Goal: Task Accomplishment & Management: Use online tool/utility

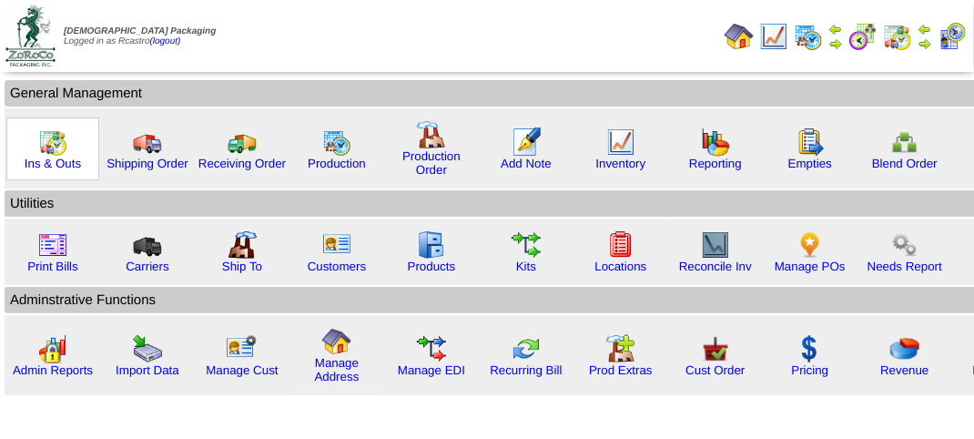
click at [50, 147] on img at bounding box center [52, 141] width 29 height 29
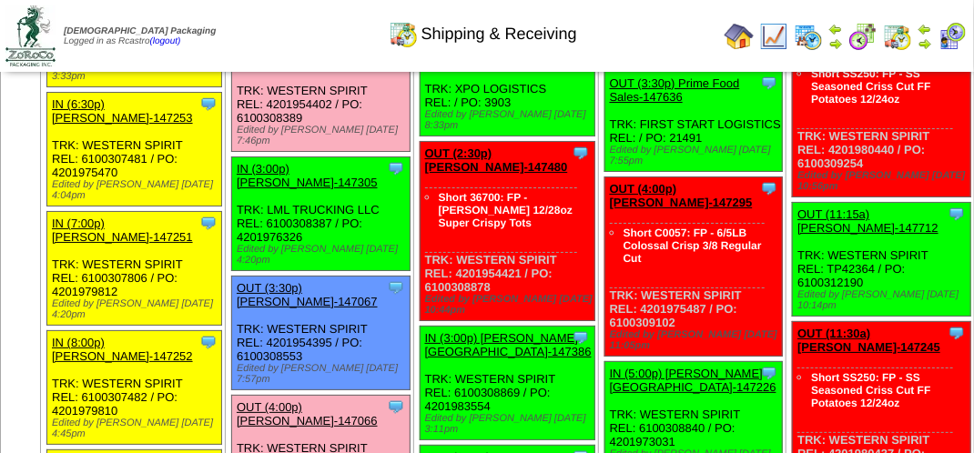
scroll to position [2366, 0]
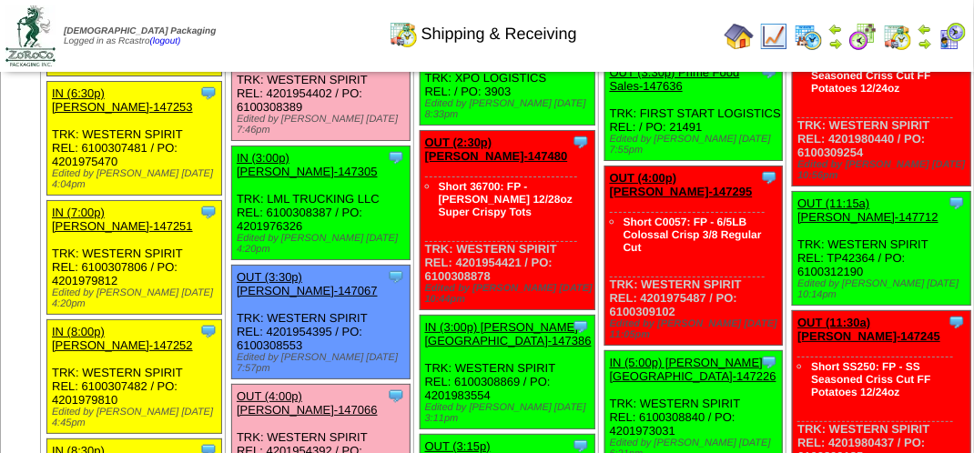
click at [297, 59] on link "OUT (2:30p) Lamb-Weston-147478" at bounding box center [307, 45] width 141 height 27
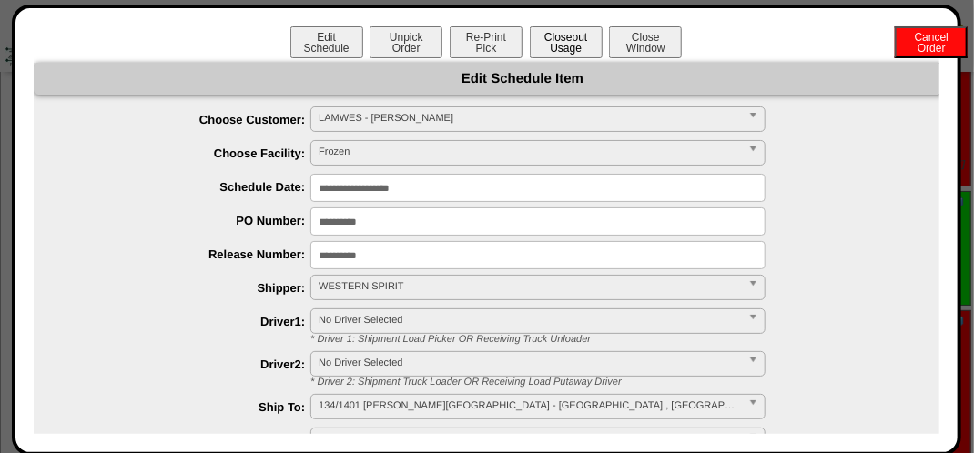
click at [572, 46] on button "Closeout Usage" at bounding box center [566, 42] width 73 height 32
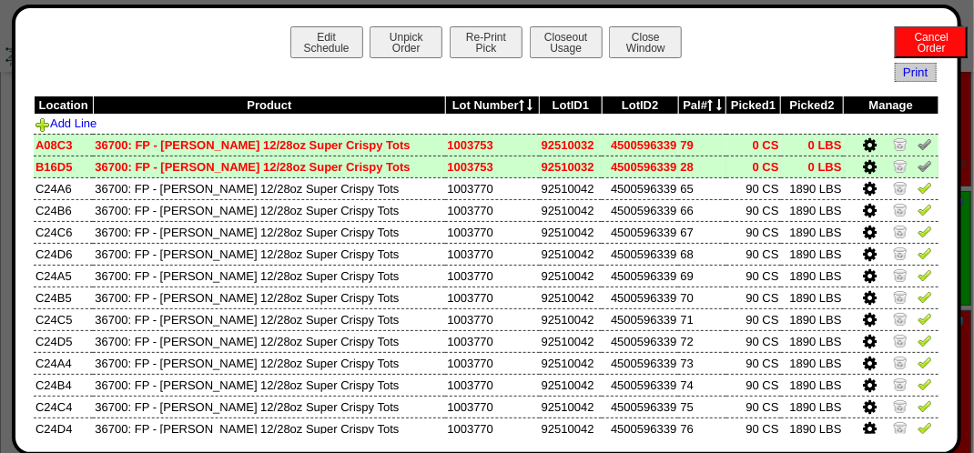
click at [917, 162] on img at bounding box center [924, 165] width 15 height 15
click at [917, 147] on img at bounding box center [924, 144] width 15 height 15
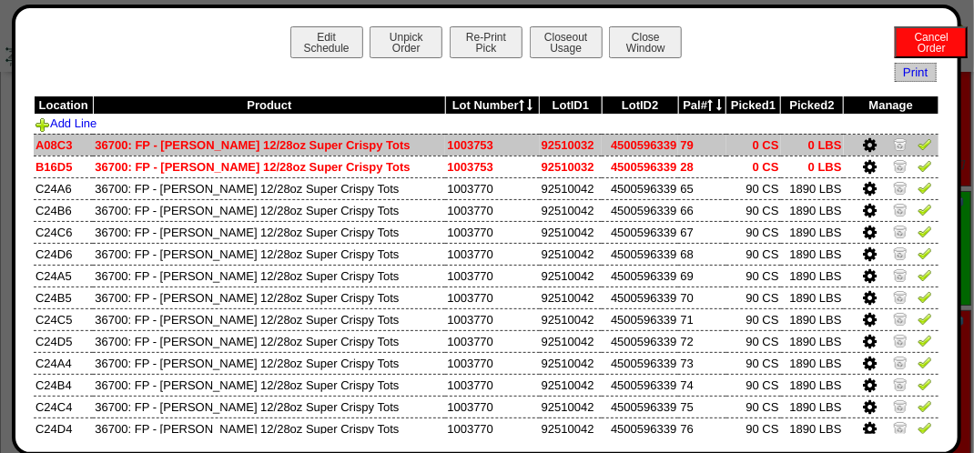
click at [917, 147] on img at bounding box center [924, 144] width 15 height 15
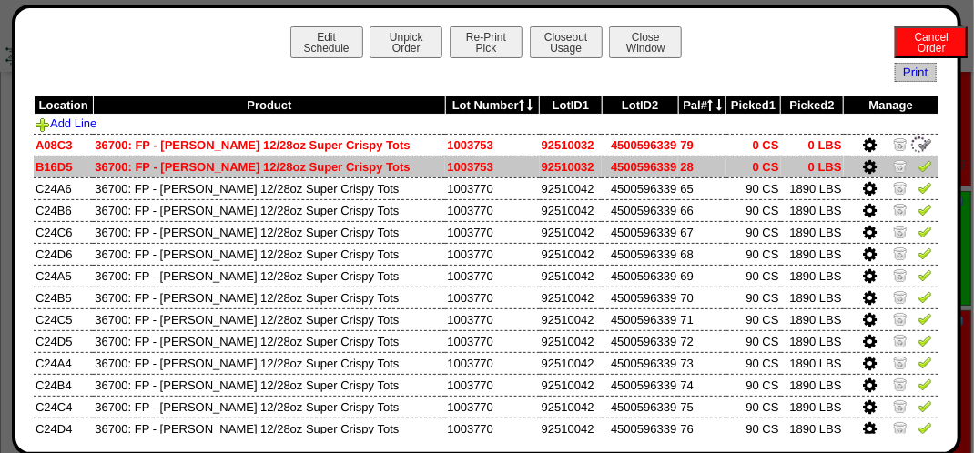
click at [917, 166] on img at bounding box center [924, 165] width 15 height 15
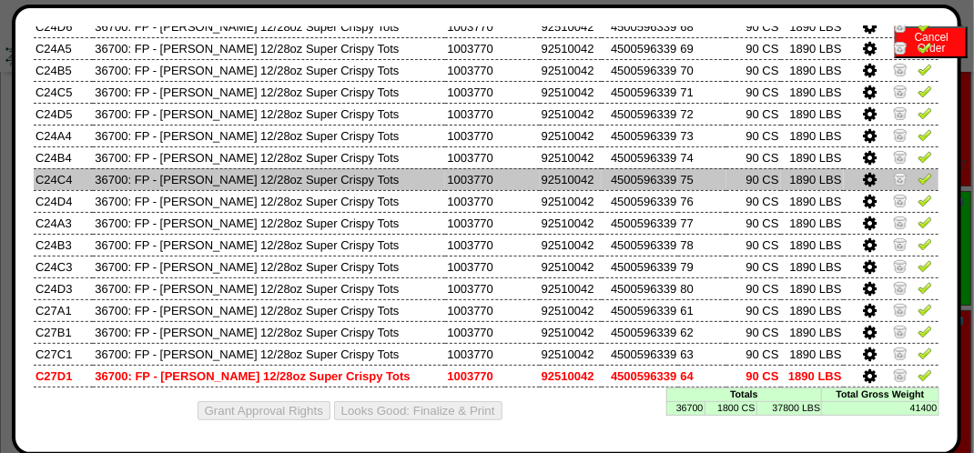
scroll to position [230, 0]
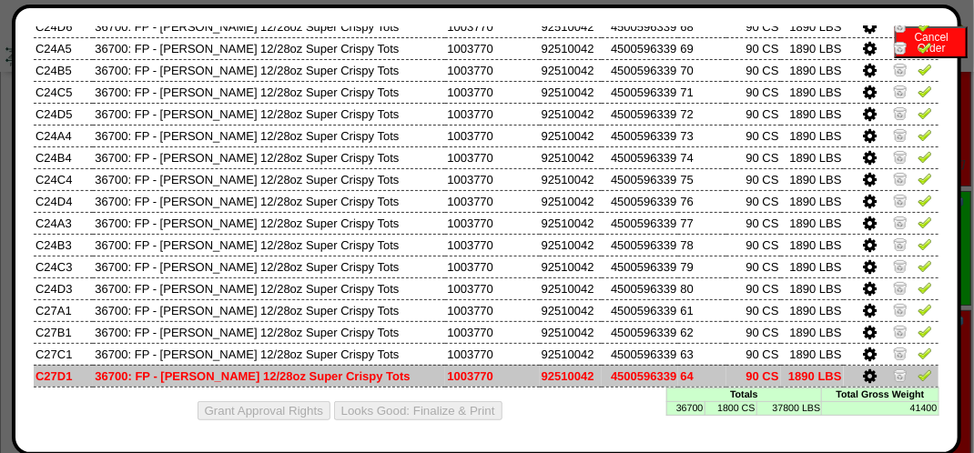
click at [917, 376] on img at bounding box center [924, 375] width 15 height 15
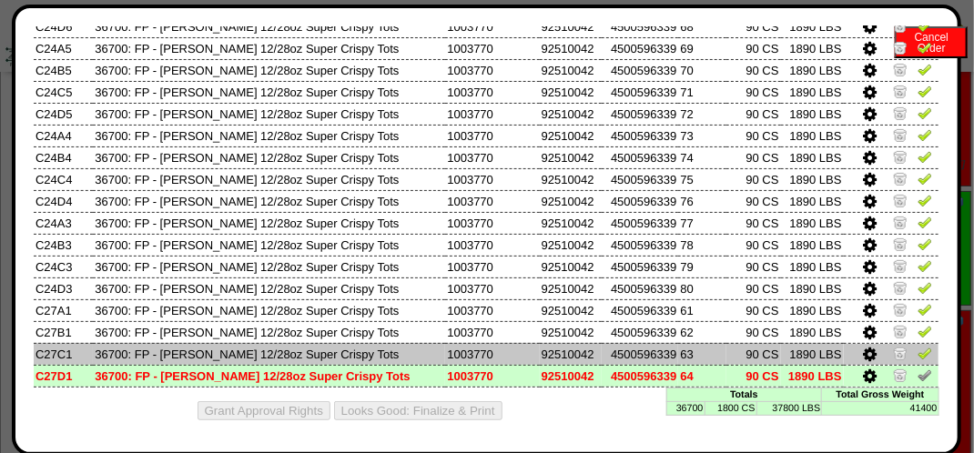
click at [917, 350] on img at bounding box center [924, 353] width 15 height 15
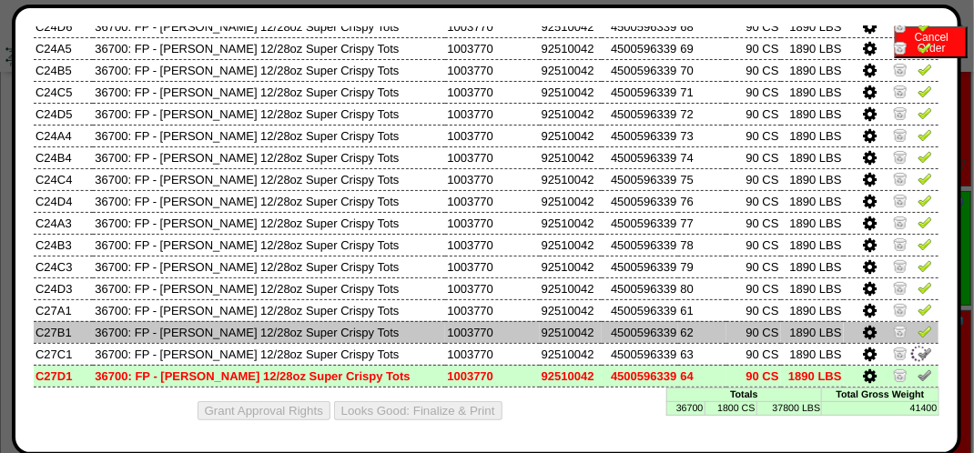
click at [917, 336] on img at bounding box center [924, 331] width 15 height 15
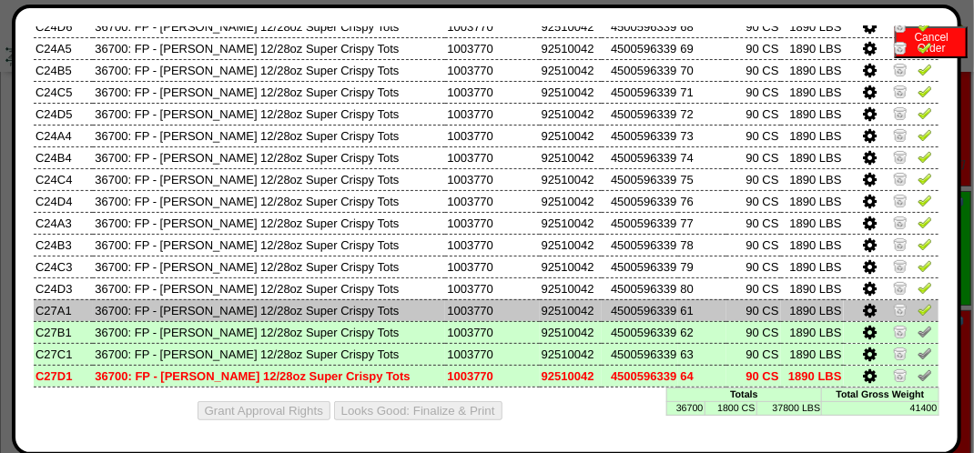
click at [921, 305] on td at bounding box center [891, 310] width 95 height 22
click at [917, 302] on img at bounding box center [924, 309] width 15 height 15
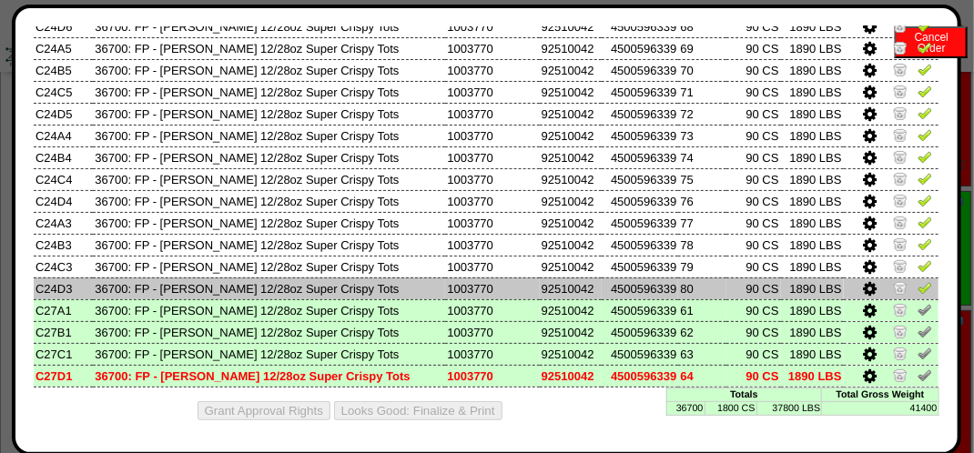
click at [917, 286] on img at bounding box center [924, 287] width 15 height 15
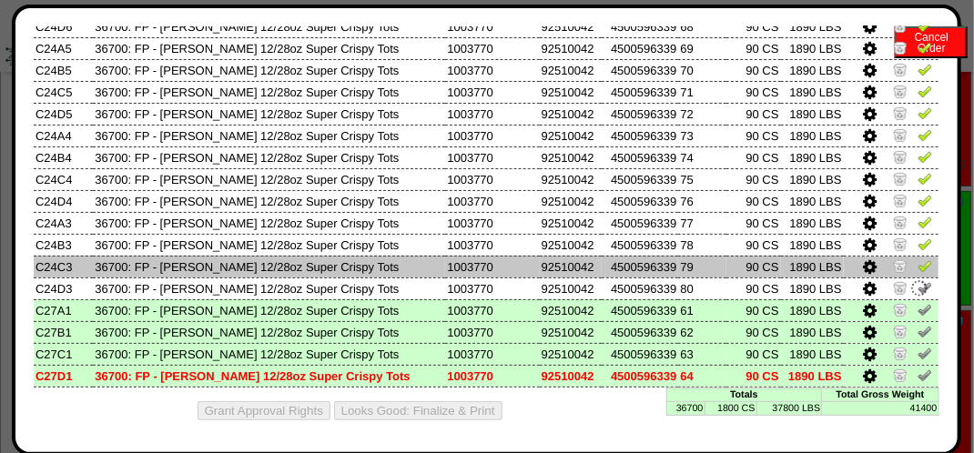
click at [917, 268] on img at bounding box center [924, 265] width 15 height 15
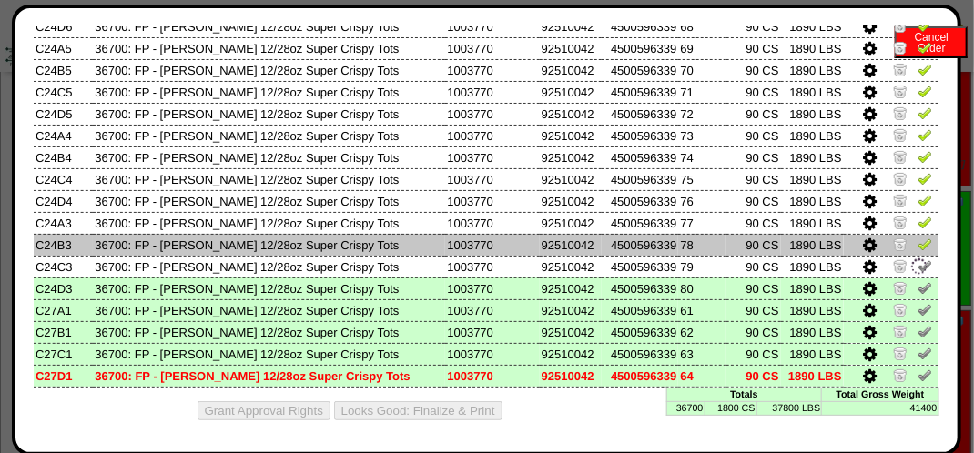
click at [917, 244] on img at bounding box center [924, 244] width 15 height 15
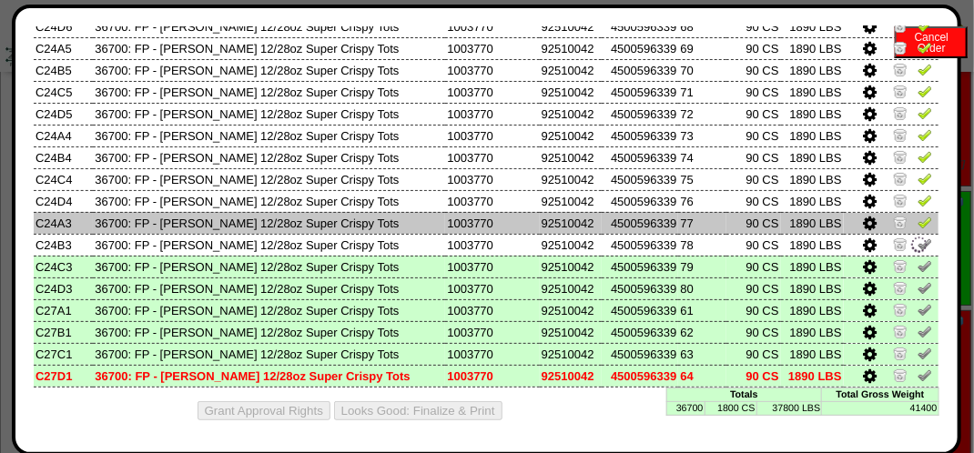
click at [917, 218] on img at bounding box center [924, 222] width 15 height 15
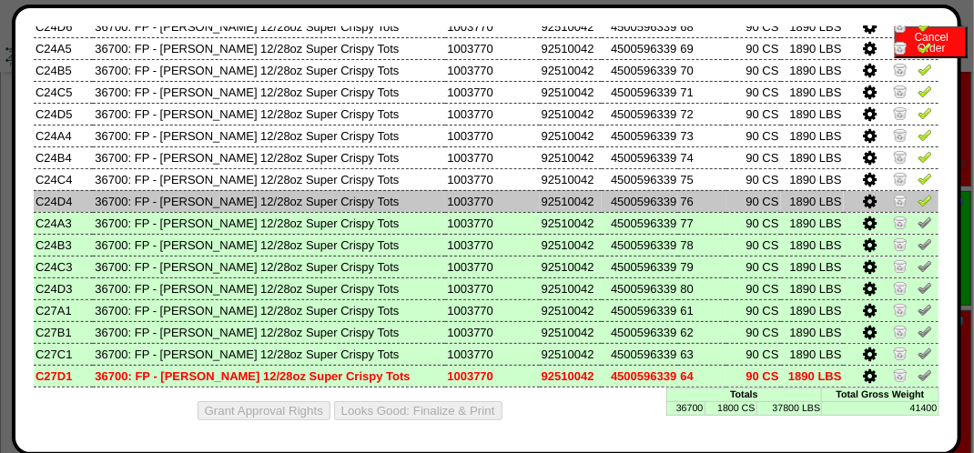
click at [917, 195] on img at bounding box center [924, 200] width 15 height 15
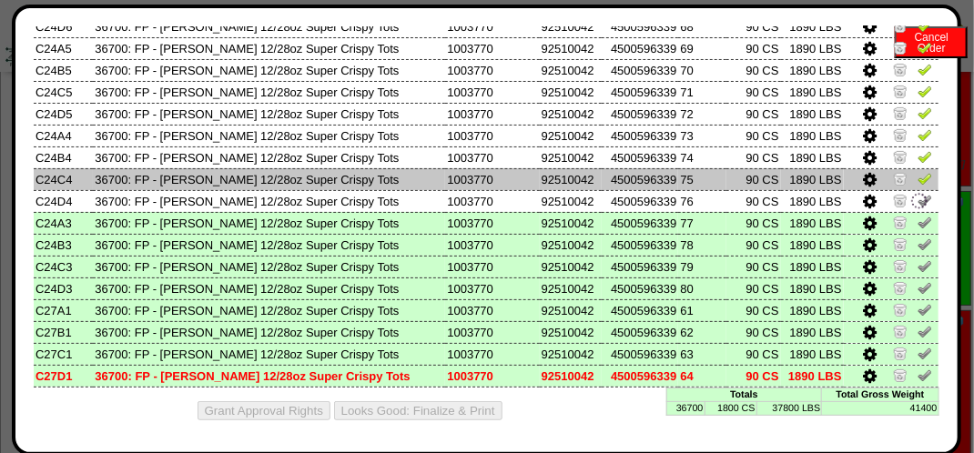
click at [917, 177] on img at bounding box center [924, 178] width 15 height 15
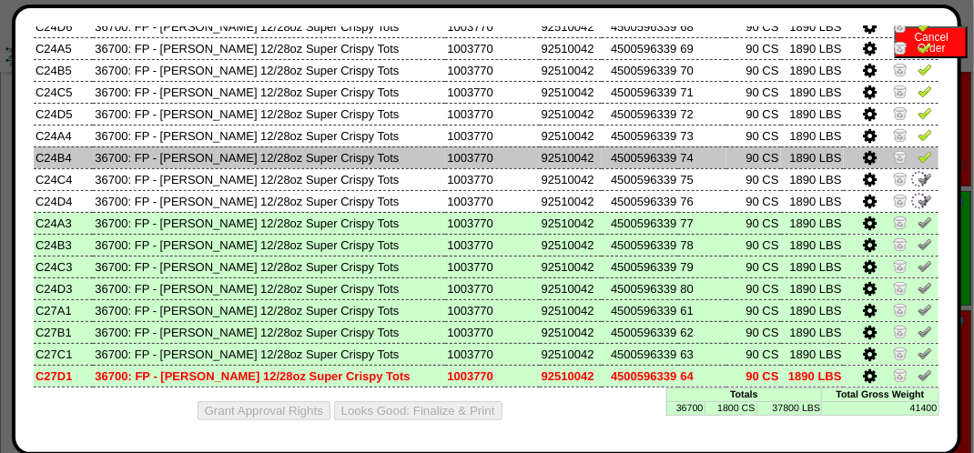
click at [917, 157] on img at bounding box center [924, 156] width 15 height 15
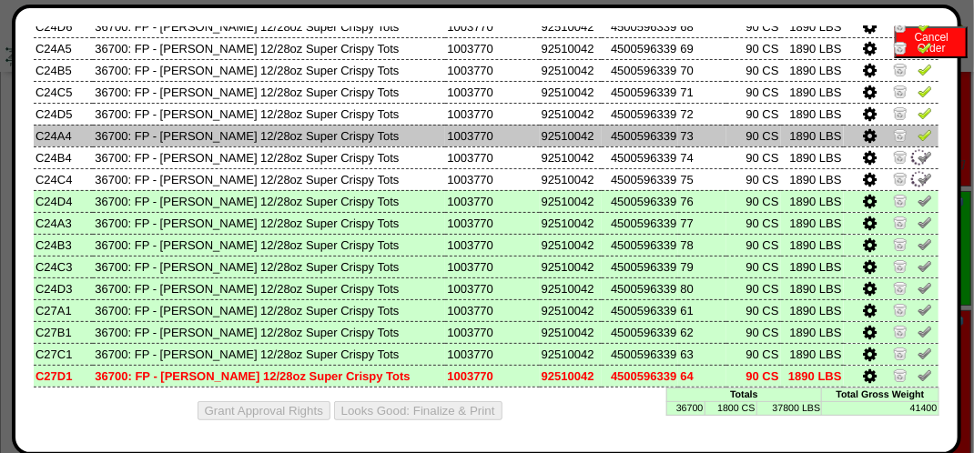
click at [917, 127] on img at bounding box center [924, 134] width 15 height 15
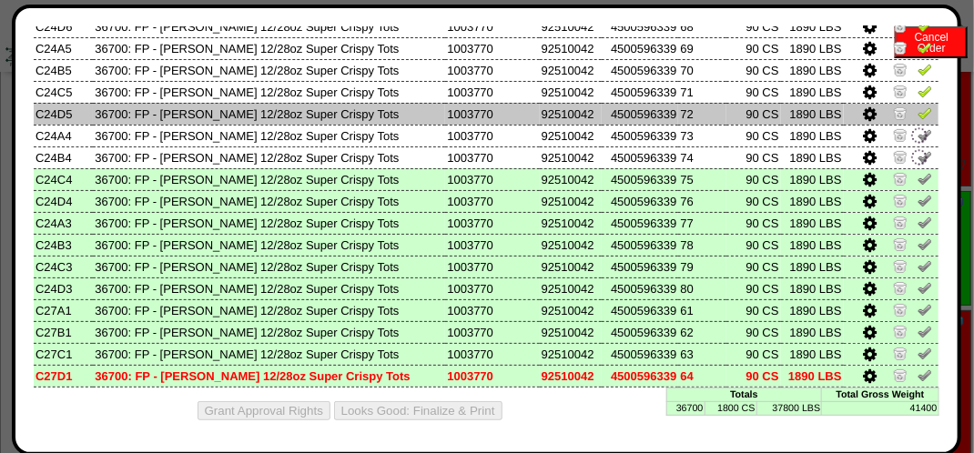
click at [917, 111] on img at bounding box center [924, 113] width 15 height 15
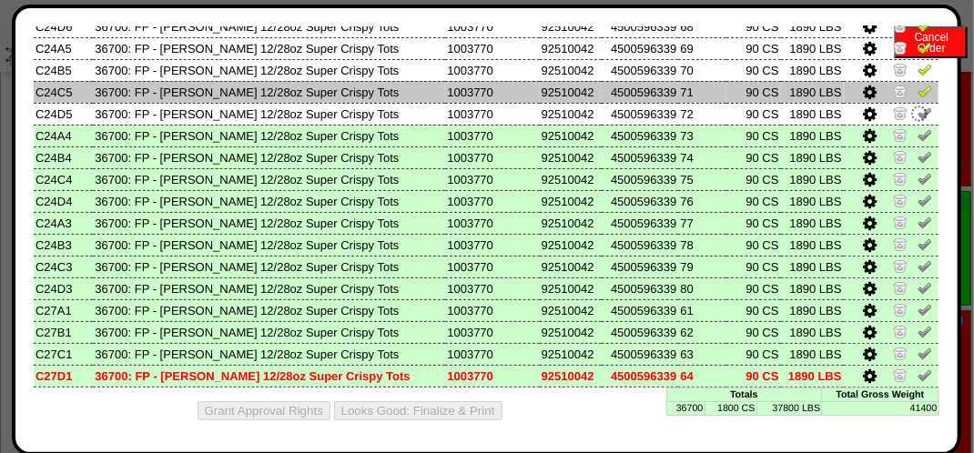
click at [917, 93] on img at bounding box center [924, 91] width 15 height 15
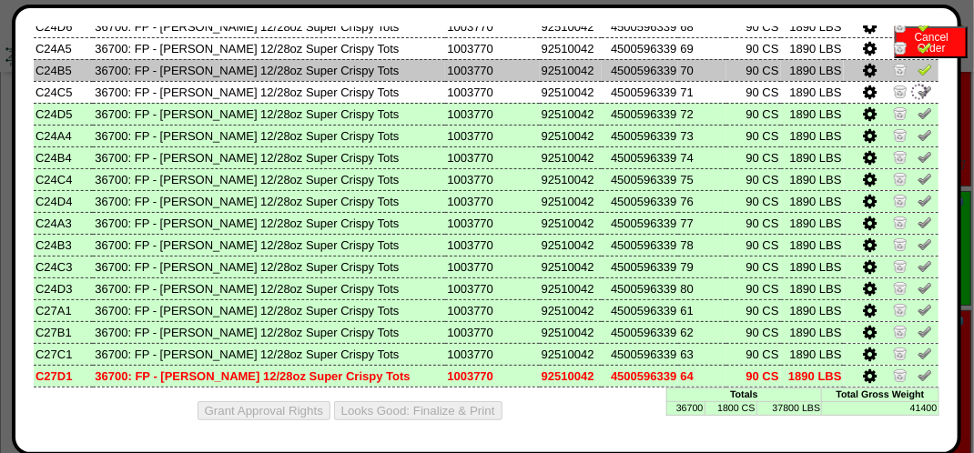
click at [917, 69] on img at bounding box center [924, 69] width 15 height 15
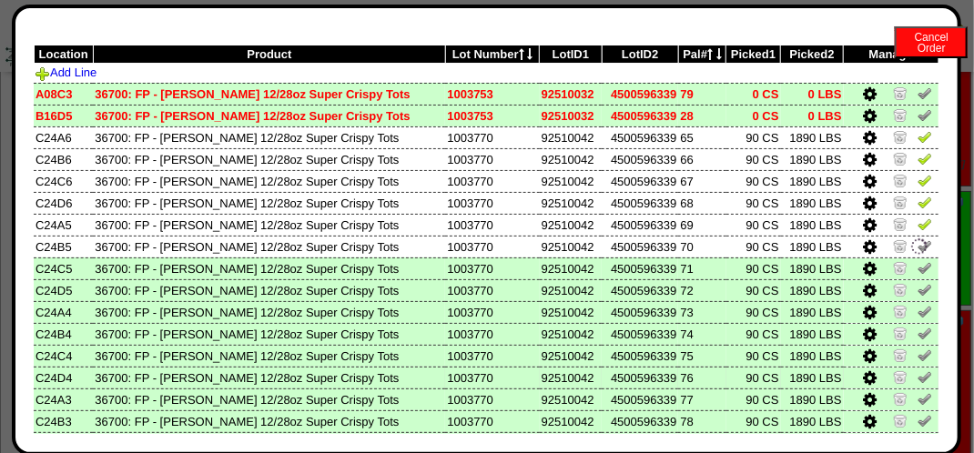
scroll to position [48, 0]
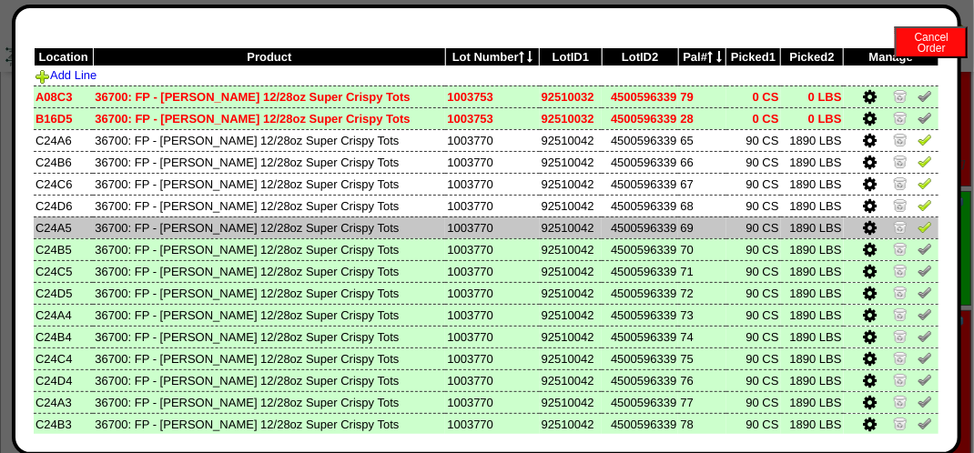
click at [917, 234] on img at bounding box center [924, 226] width 15 height 15
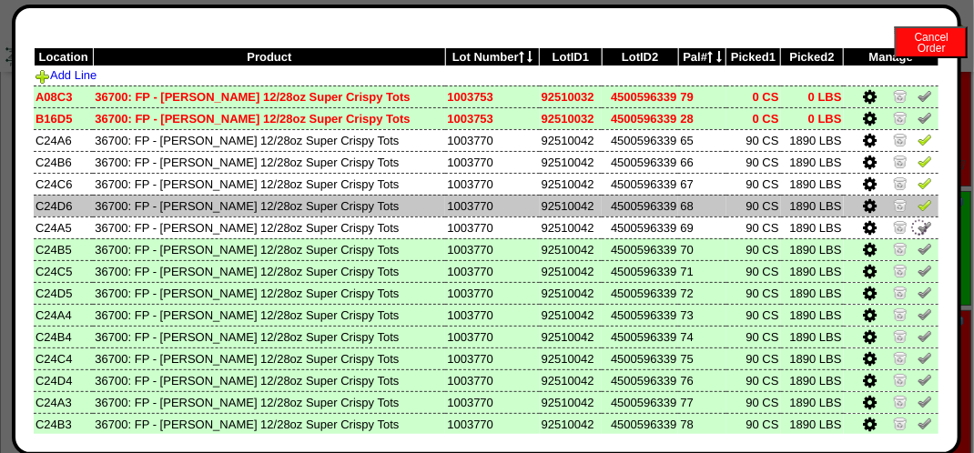
click at [917, 206] on img at bounding box center [924, 204] width 15 height 15
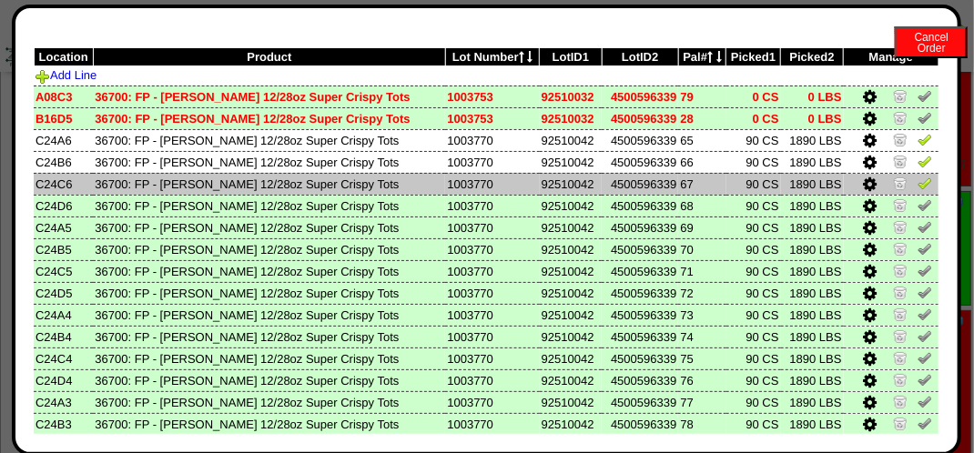
click at [917, 177] on img at bounding box center [924, 183] width 15 height 15
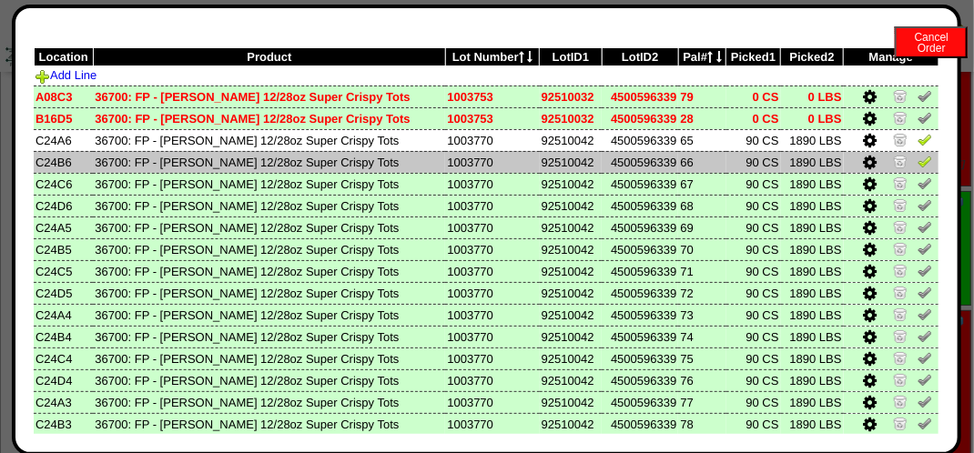
click at [917, 159] on img at bounding box center [924, 161] width 15 height 15
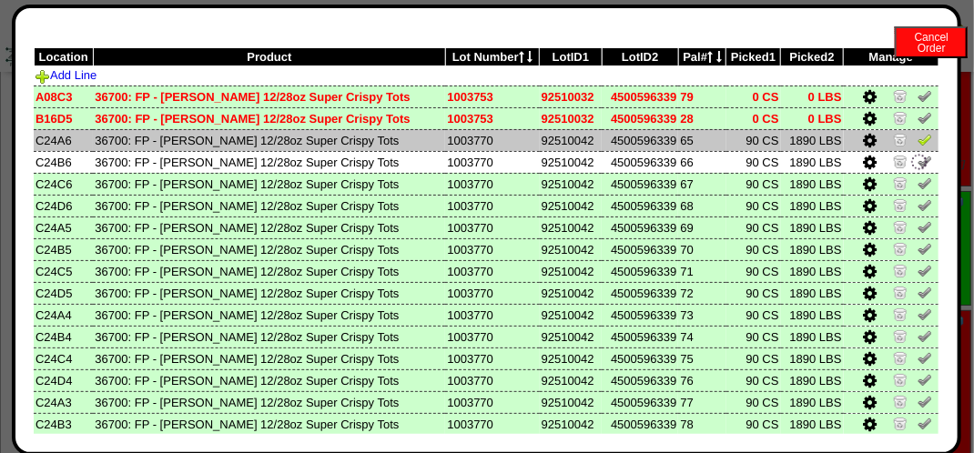
click at [917, 146] on img at bounding box center [924, 139] width 15 height 15
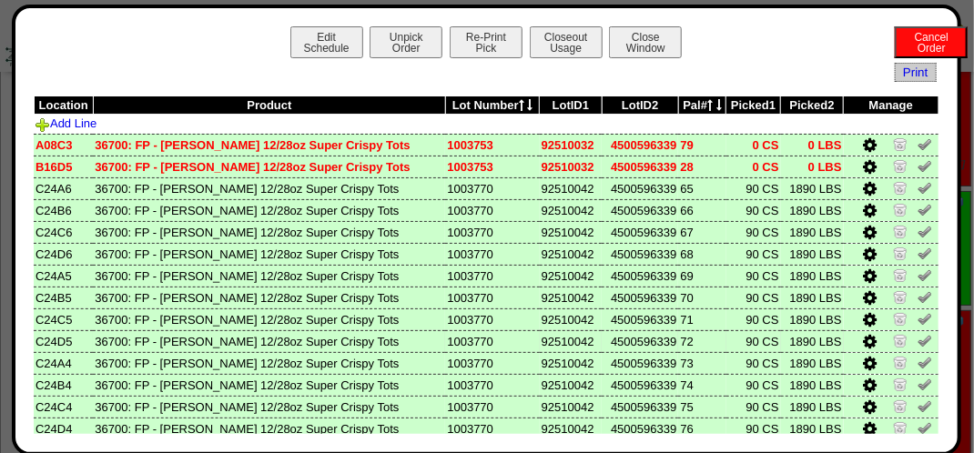
scroll to position [0, 0]
click at [540, 48] on button "Closeout Usage" at bounding box center [566, 42] width 73 height 32
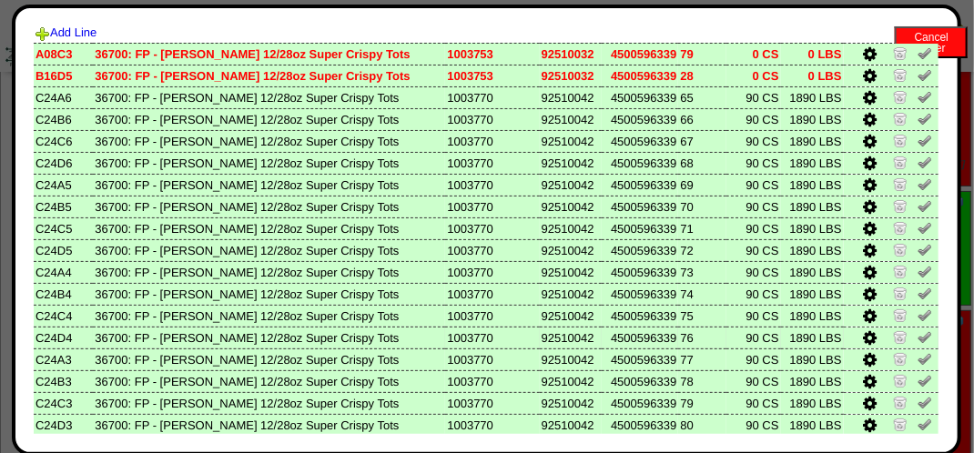
scroll to position [230, 0]
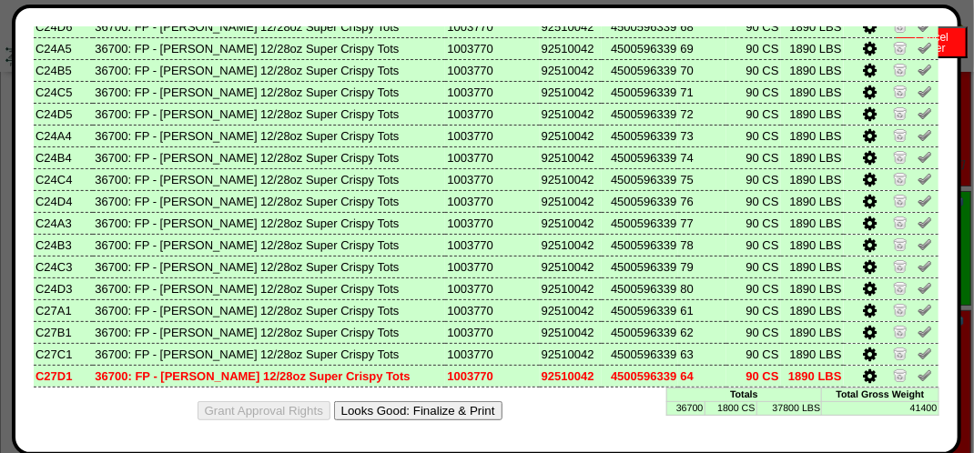
click at [439, 399] on div "Grant Approval Rights Looks Good: Finalize & Print" at bounding box center [487, 411] width 906 height 46
click at [455, 405] on button "Looks Good: Finalize & Print" at bounding box center [418, 410] width 168 height 19
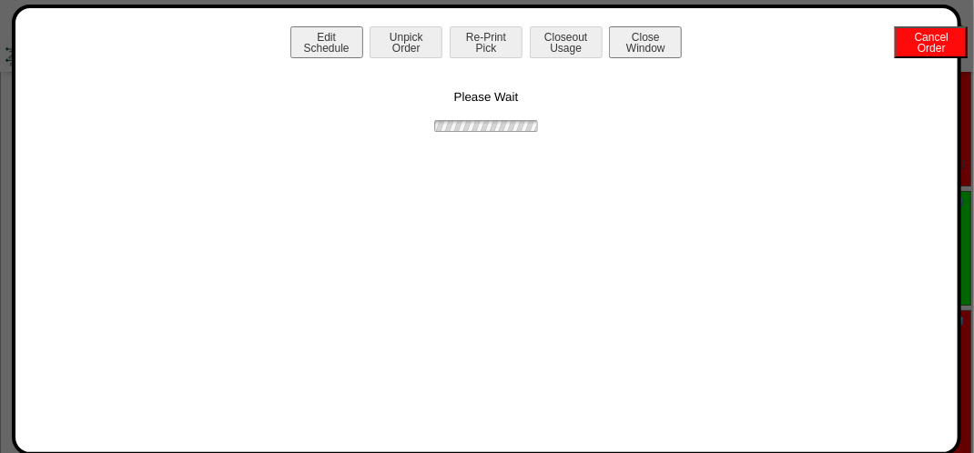
scroll to position [2457, 0]
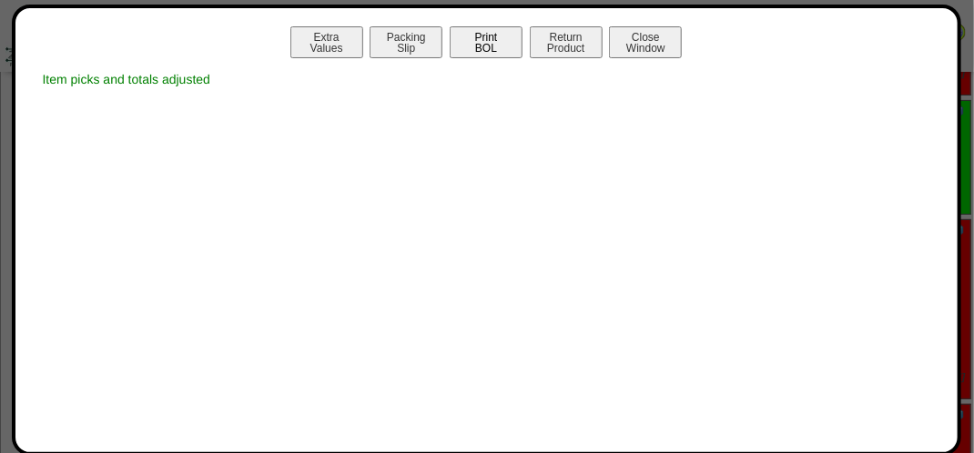
click at [484, 48] on button "Print BOL" at bounding box center [486, 42] width 73 height 32
